Goal: Obtain resource: Download file/media

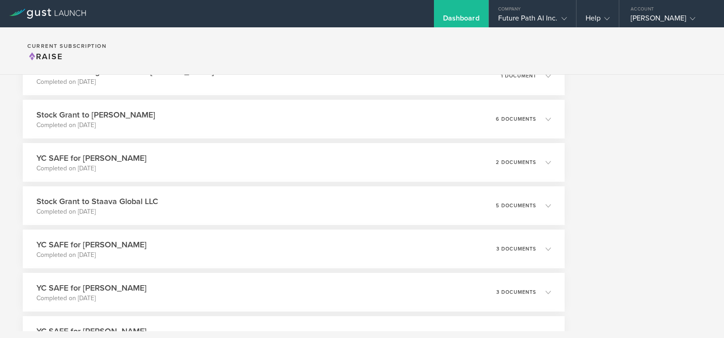
scroll to position [1553, 0]
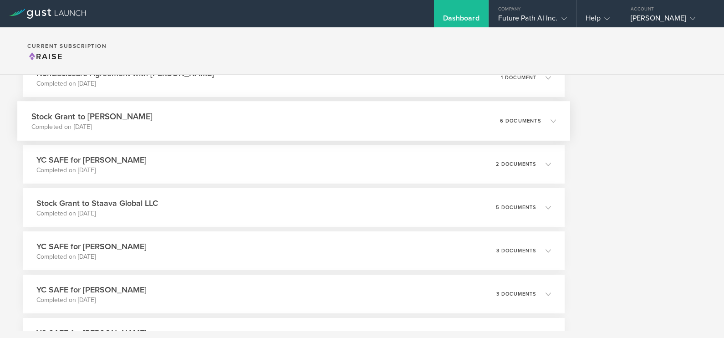
click at [517, 121] on p "6 documents" at bounding box center [520, 120] width 41 height 5
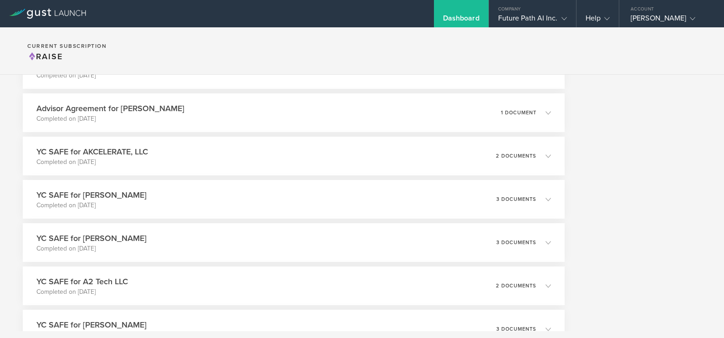
scroll to position [2095, 0]
click at [517, 204] on div "3 documents" at bounding box center [528, 200] width 56 height 15
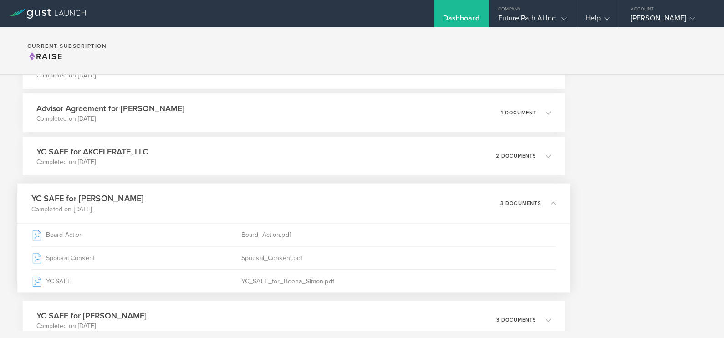
scroll to position [1950, 0]
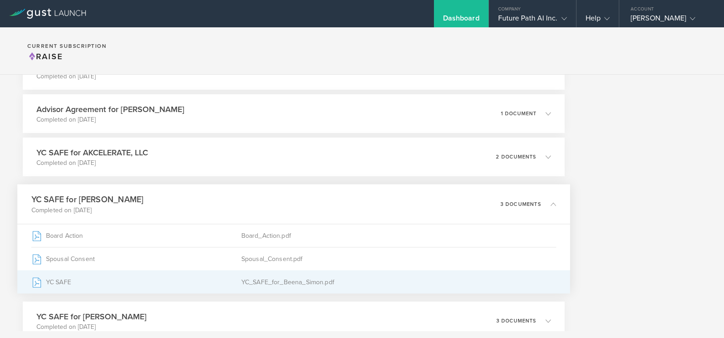
click at [291, 286] on div "YC_SAFE_for_Beena_Simon.pdf" at bounding box center [398, 281] width 315 height 23
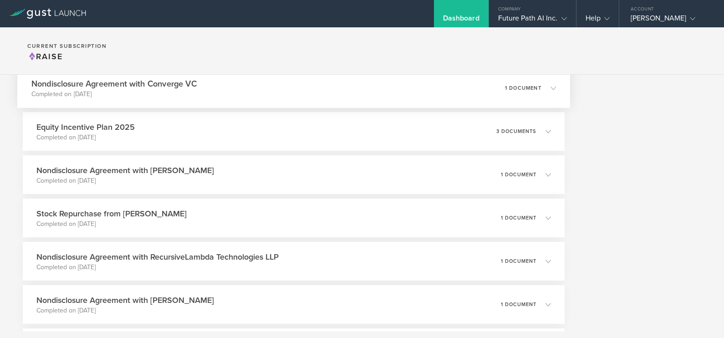
scroll to position [894, 0]
click at [296, 75] on div "Nondisclosure Agreement with Converge VC Completed on May 29, 2025 1 document" at bounding box center [293, 88] width 553 height 40
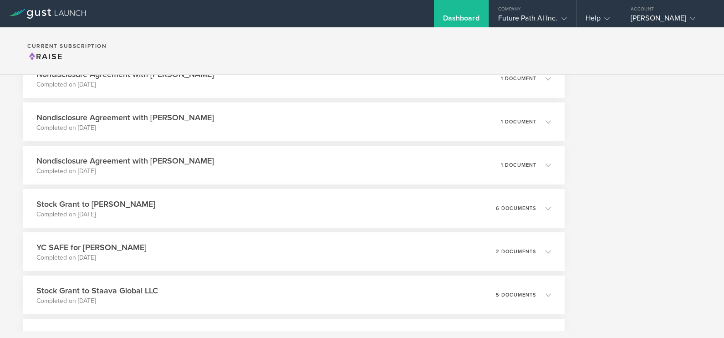
scroll to position [1844, 0]
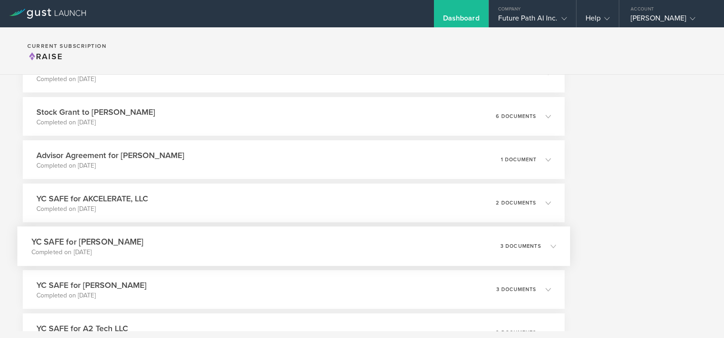
click at [532, 248] on p "3 documents" at bounding box center [520, 246] width 41 height 5
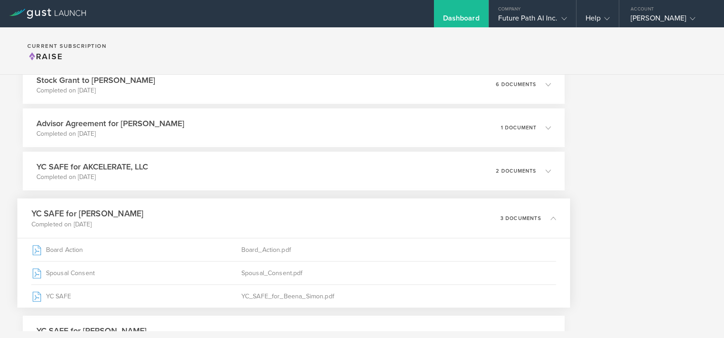
scroll to position [1904, 0]
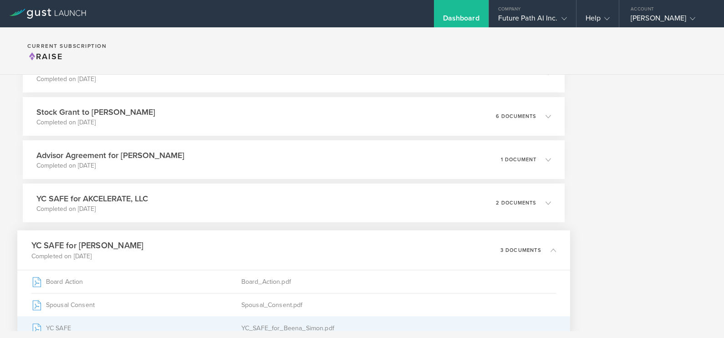
click at [145, 329] on div "YC SAFE" at bounding box center [136, 327] width 210 height 23
